Goal: Task Accomplishment & Management: Manage account settings

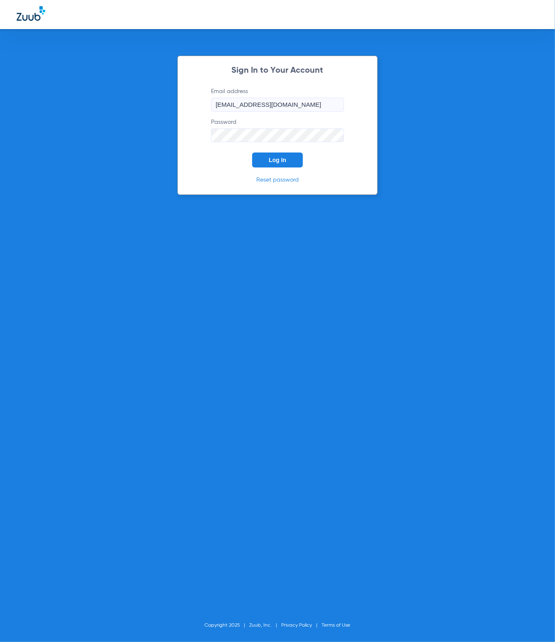
click at [289, 159] on button "Log In" at bounding box center [277, 159] width 51 height 15
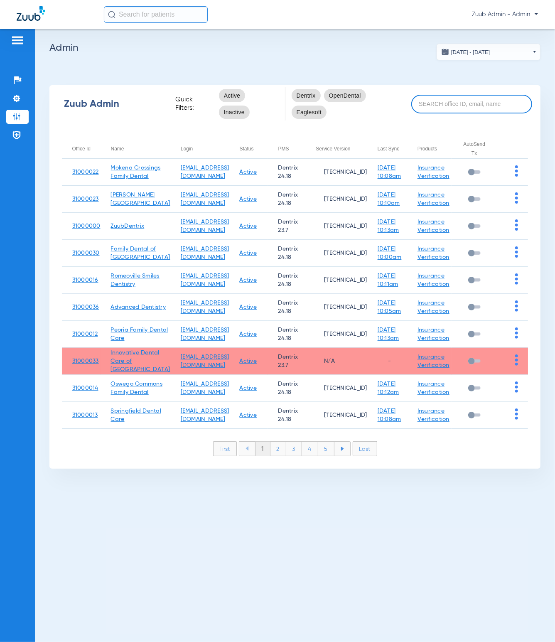
click at [433, 106] on input at bounding box center [471, 104] width 121 height 19
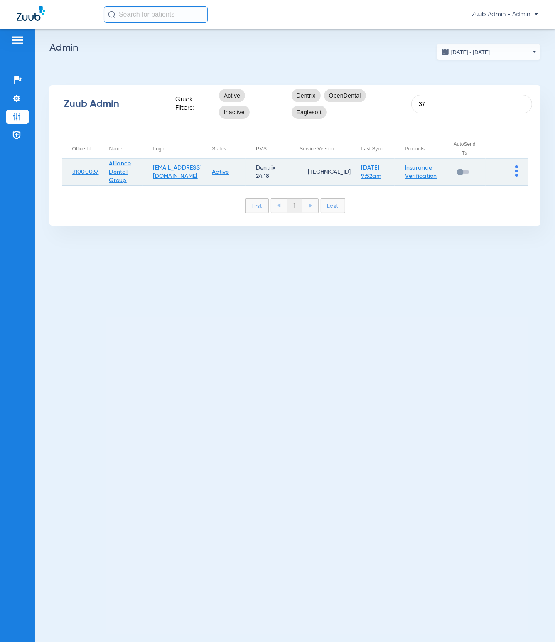
type input "37"
click at [516, 172] on img at bounding box center [516, 170] width 3 height 11
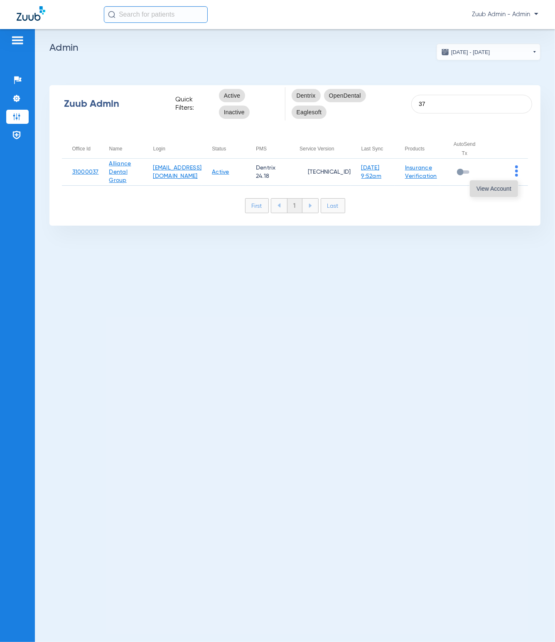
click at [515, 190] on button "View Account" at bounding box center [494, 188] width 48 height 17
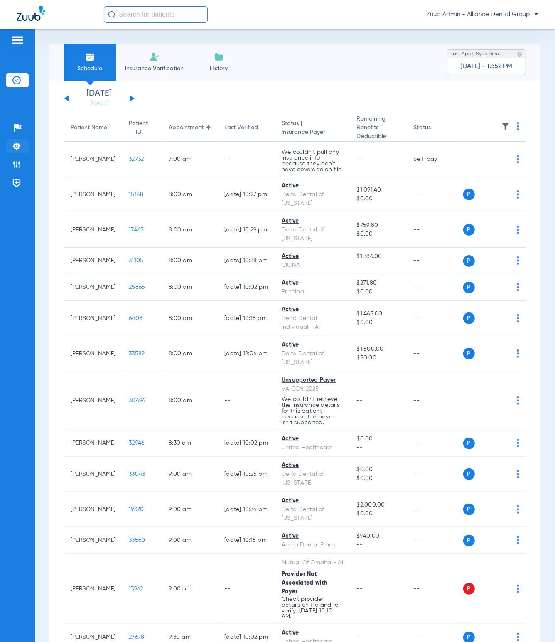
click at [17, 145] on img at bounding box center [16, 146] width 8 height 8
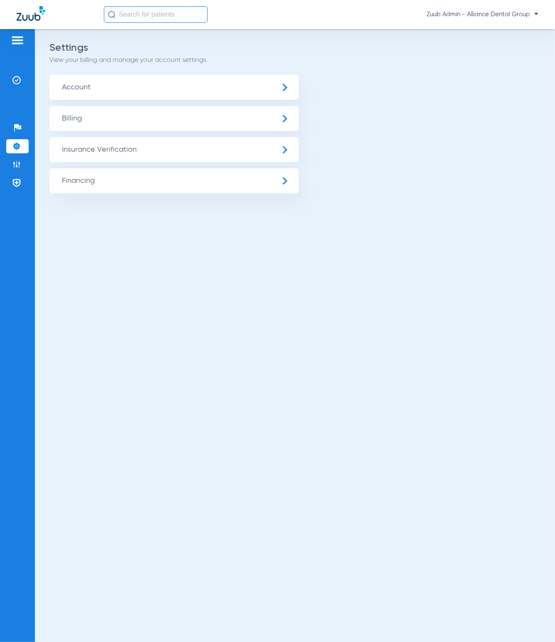
click at [114, 163] on ul "Account Billing Insurance Verification General Settings My Insurance Payers Ins…" at bounding box center [294, 134] width 491 height 118
drag, startPoint x: 111, startPoint y: 158, endPoint x: 115, endPoint y: 162, distance: 5.7
click at [111, 158] on span "Insurance Verification" at bounding box center [173, 149] width 249 height 25
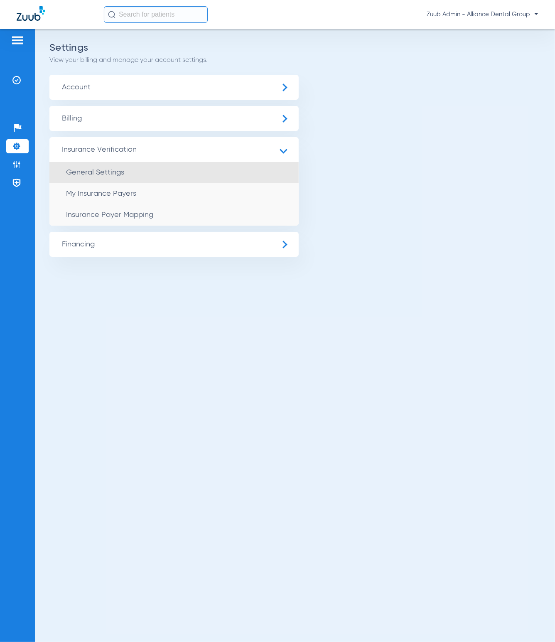
click at [118, 173] on span "General Settings" at bounding box center [95, 172] width 58 height 7
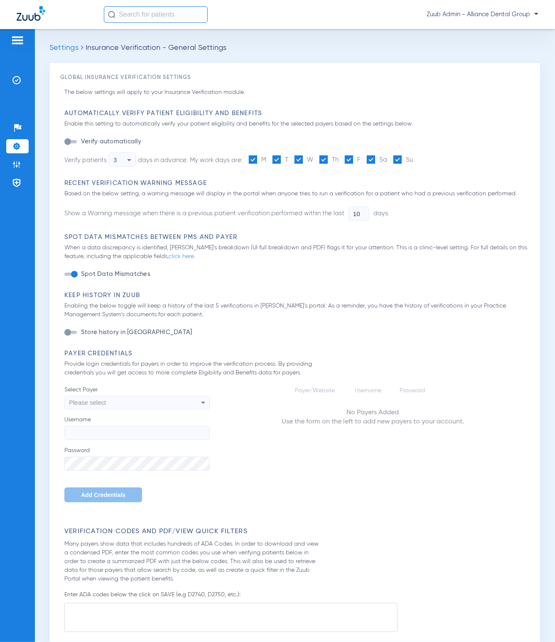
type input "1"
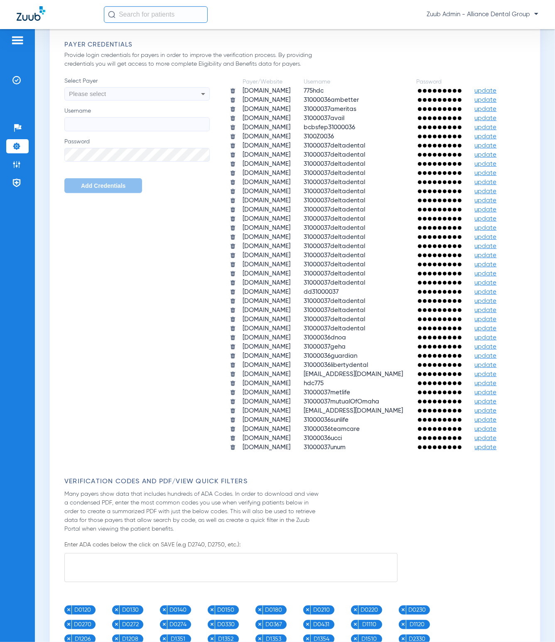
scroll to position [472, 0]
